Goal: Task Accomplishment & Management: Manage account settings

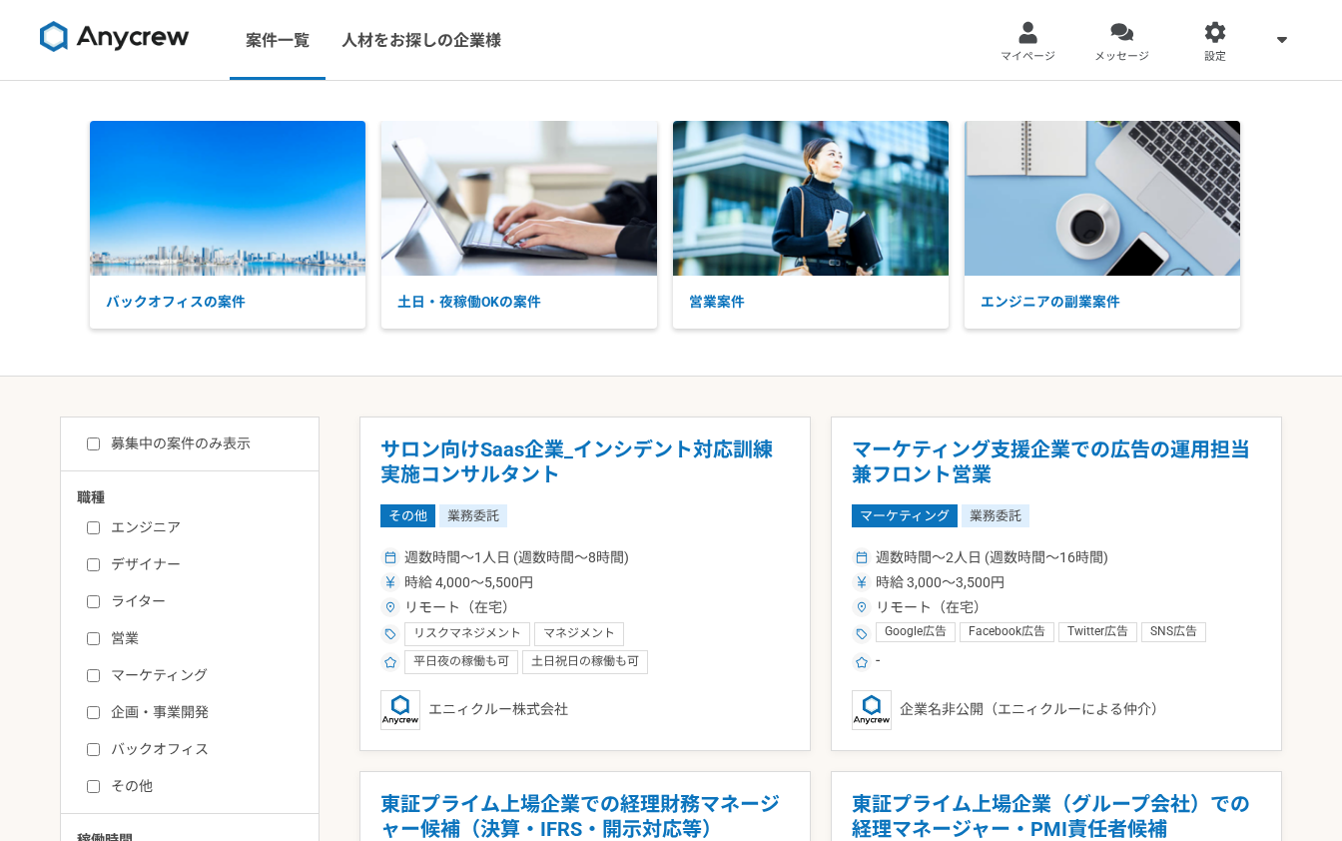
click at [1044, 43] on link "マイページ" at bounding box center [1029, 40] width 94 height 80
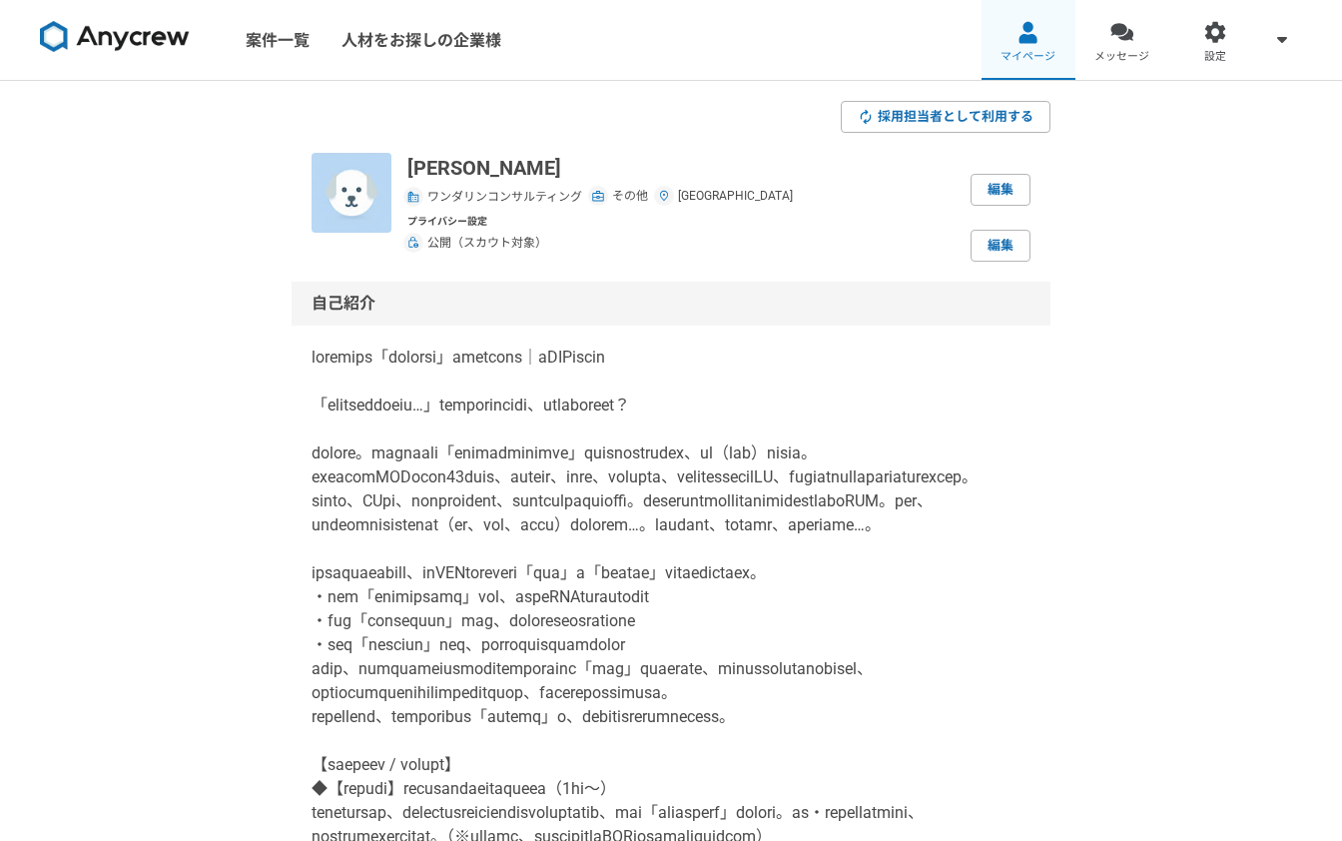
click at [1038, 47] on link "マイページ" at bounding box center [1029, 40] width 94 height 80
click at [1287, 39] on span at bounding box center [1282, 39] width 24 height 24
click at [1214, 41] on div at bounding box center [1216, 32] width 23 height 23
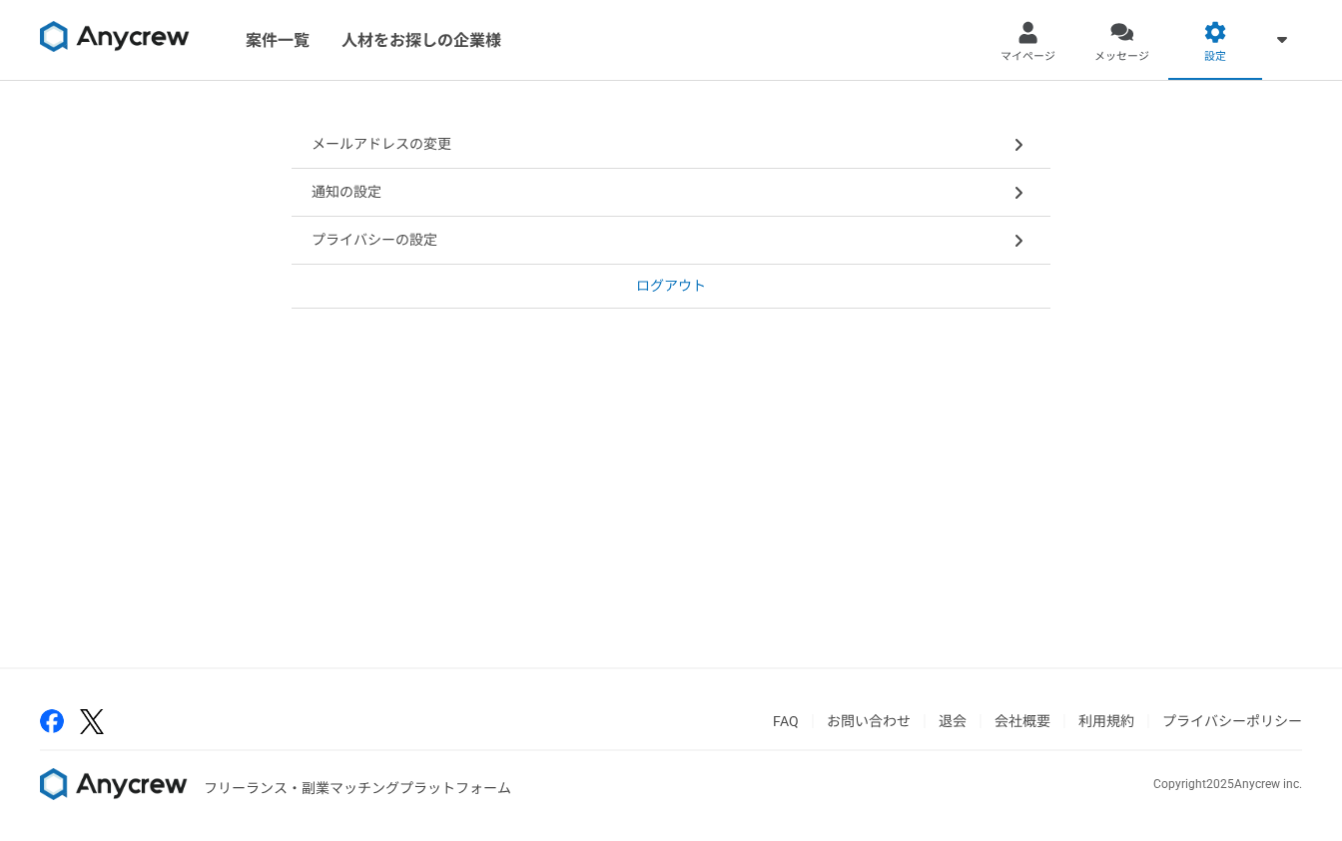
click at [662, 291] on p "ログアウト" at bounding box center [671, 286] width 70 height 21
